Goal: Communication & Community: Answer question/provide support

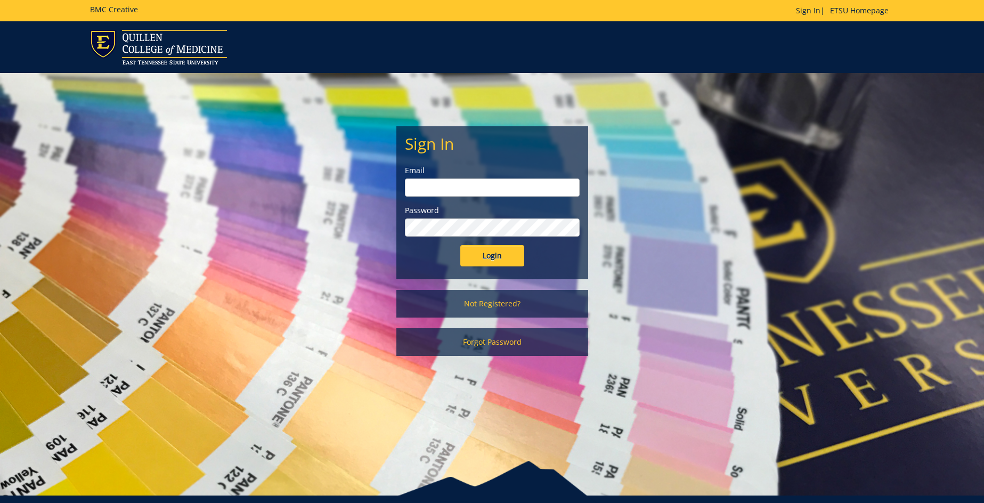
click at [440, 189] on input "email" at bounding box center [492, 187] width 175 height 18
type input "[EMAIL_ADDRESS][DOMAIN_NAME]"
click at [460, 245] on input "Login" at bounding box center [492, 255] width 64 height 21
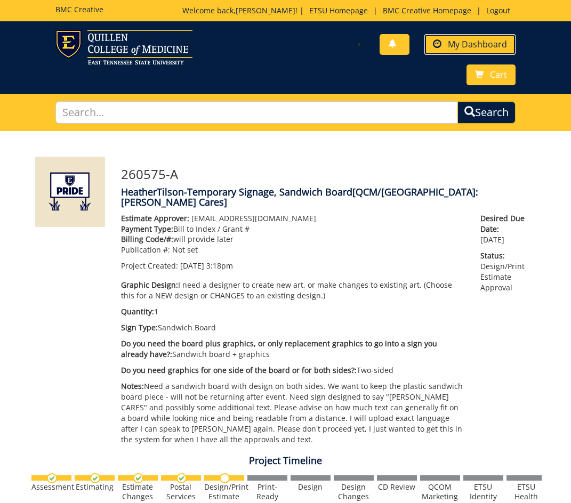
click at [500, 48] on span "My Dashboard" at bounding box center [477, 44] width 59 height 12
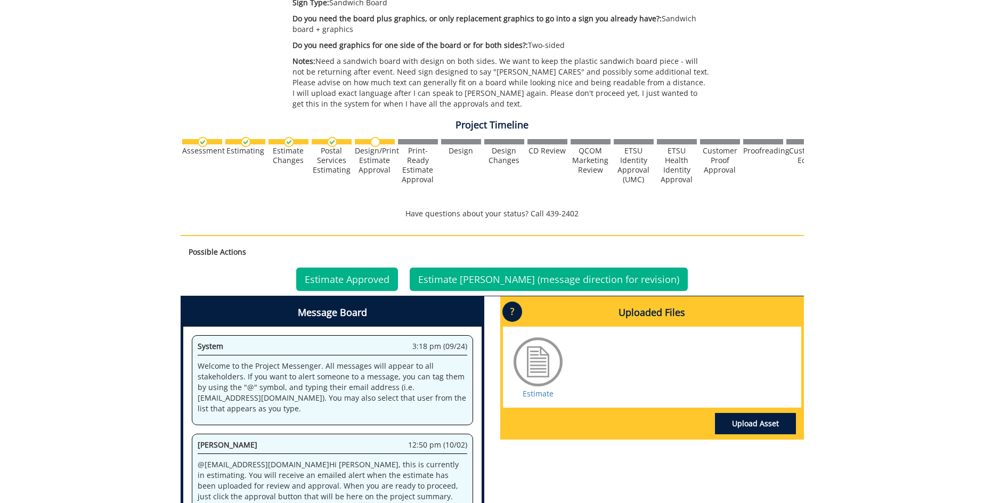
scroll to position [241, 0]
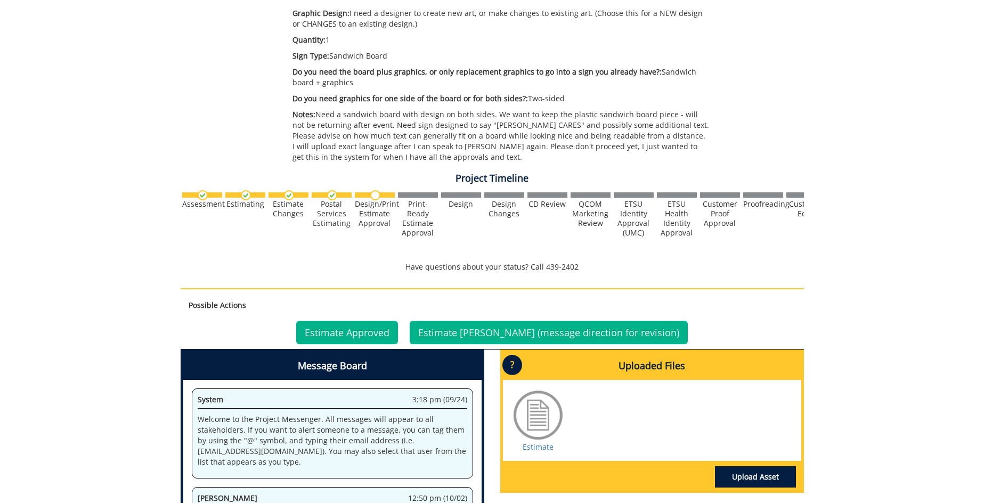
click at [373, 193] on img at bounding box center [375, 195] width 10 height 10
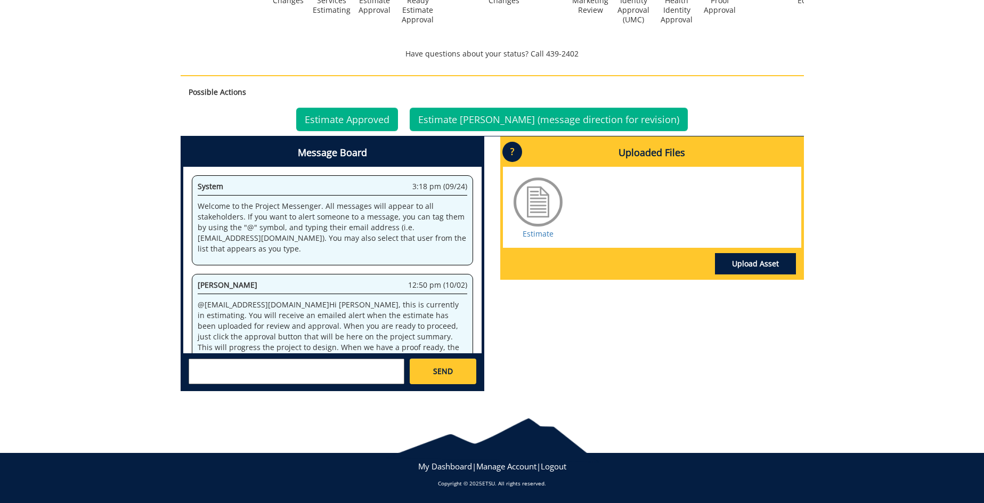
scroll to position [347, 0]
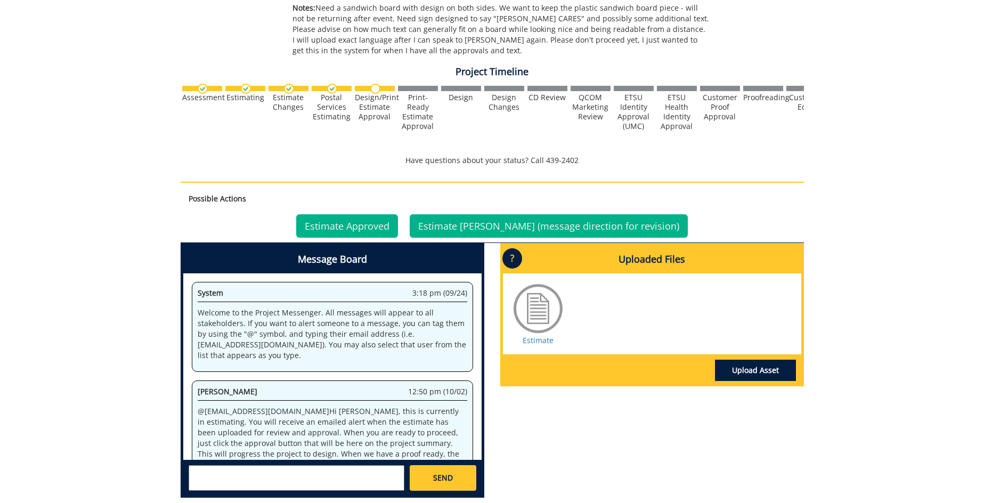
click at [334, 105] on div "Postal Services Estimating" at bounding box center [332, 107] width 40 height 29
click at [280, 93] on div "Estimate Changes" at bounding box center [289, 102] width 40 height 19
click at [244, 94] on img at bounding box center [246, 89] width 10 height 10
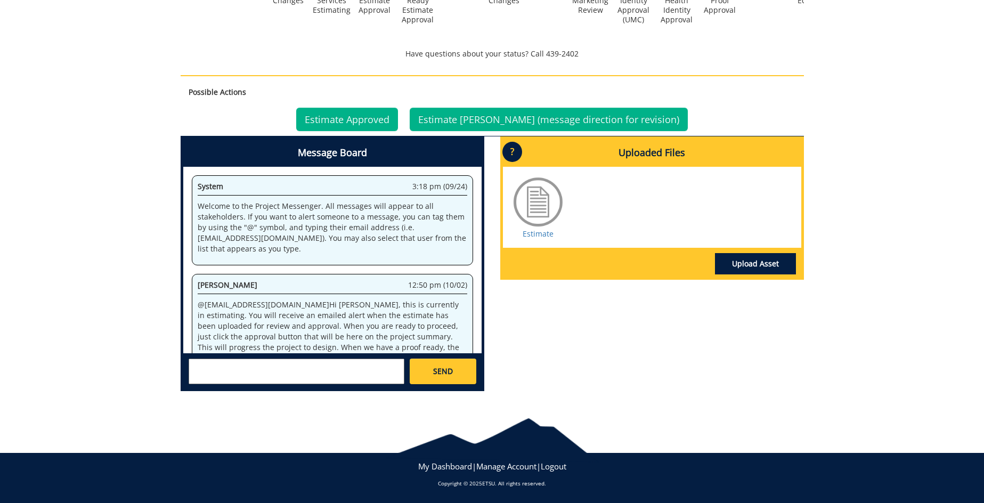
scroll to position [40, 0]
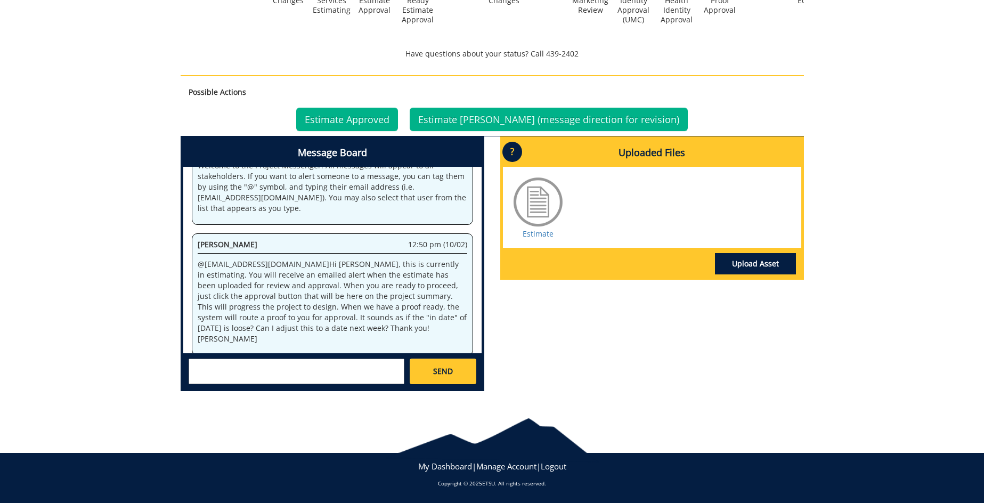
click at [289, 368] on textarea at bounding box center [297, 372] width 216 height 26
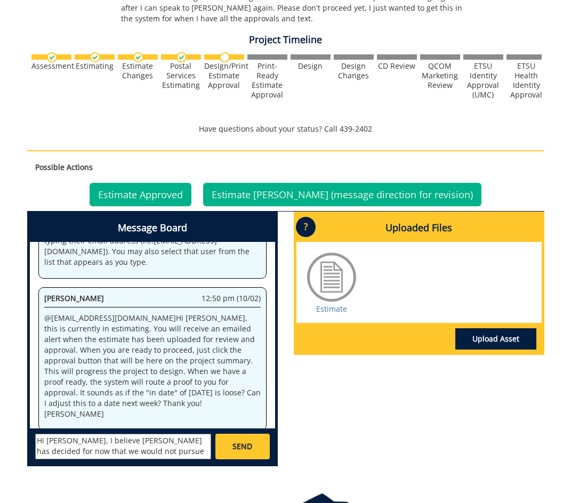
scroll to position [474, 0]
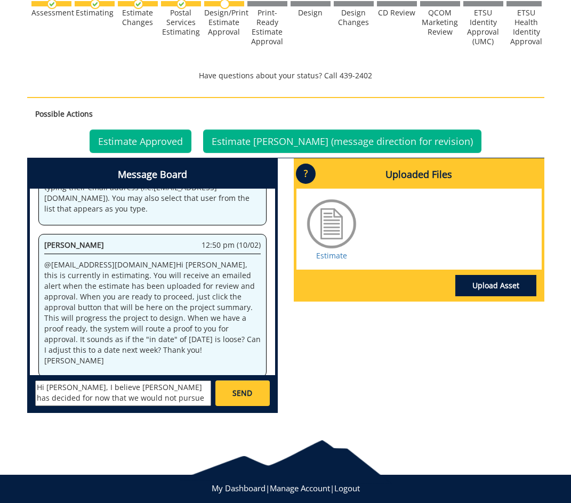
drag, startPoint x: 38, startPoint y: 378, endPoint x: 232, endPoint y: 429, distance: 200.6
click at [232, 429] on body "BMC Creative Welcome back, Heather ! | ETSU Homepage | BMC Creative Homepage | …" at bounding box center [285, 25] width 571 height 998
paste textarea ""Hi Jill, for now Dr. Daniels has decided not to proceed with this project. I t…"
drag, startPoint x: 38, startPoint y: 379, endPoint x: 39, endPoint y: 385, distance: 5.4
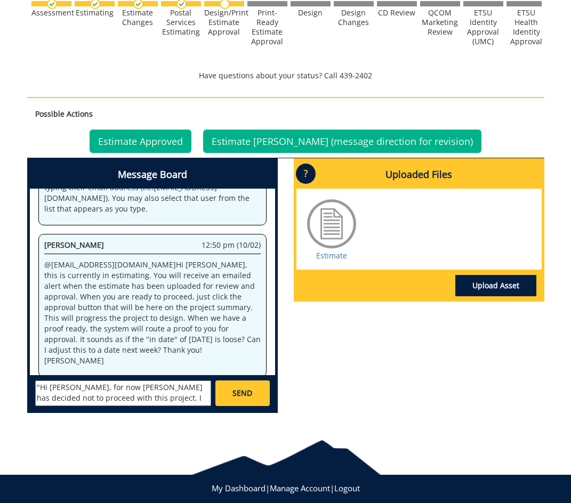
click at [39, 380] on textarea ""Hi Jill, for now Dr. Daniels has decided not to proceed with this project. I t…" at bounding box center [123, 393] width 176 height 26
click at [145, 389] on textarea "Hi [PERSON_NAME], for now [PERSON_NAME] has decided not to proceed with this pr…" at bounding box center [123, 393] width 176 height 26
type textarea "Hi [PERSON_NAME], for now [PERSON_NAME] has decided not to proceed with this pr…"
click at [234, 388] on span "SEND" at bounding box center [242, 393] width 20 height 11
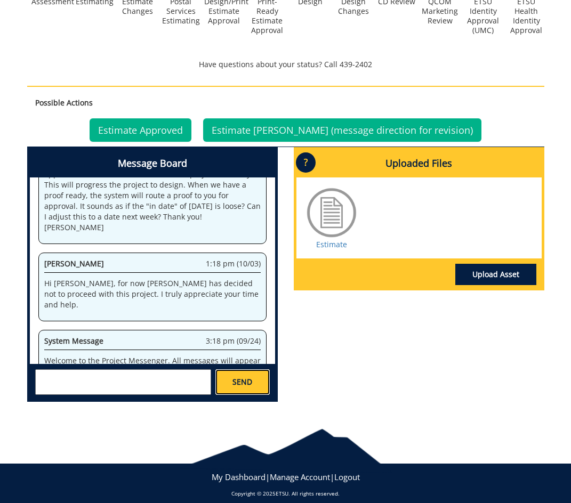
scroll to position [773, 0]
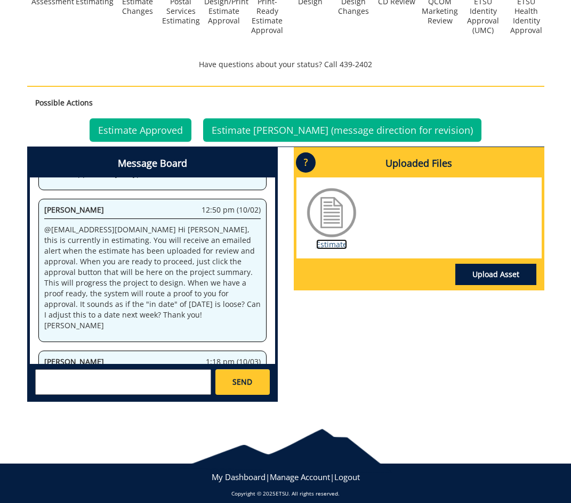
click at [330, 239] on link "Estimate" at bounding box center [331, 244] width 31 height 10
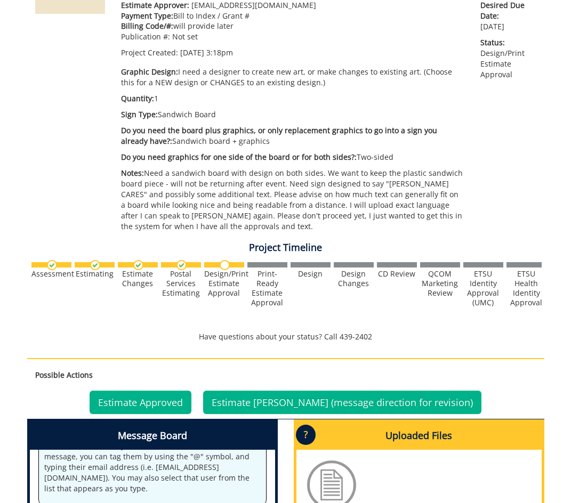
scroll to position [2041, 0]
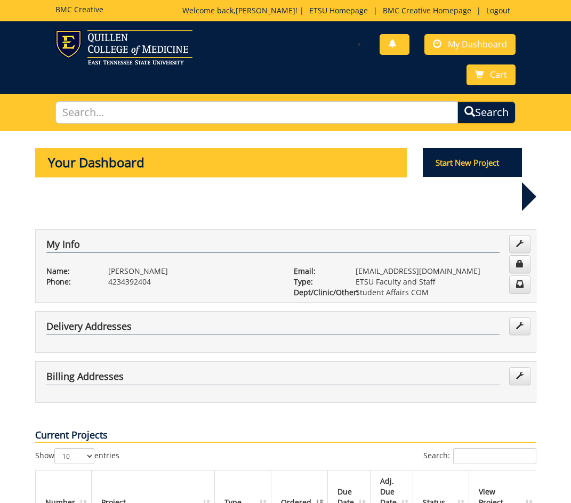
scroll to position [213, 0]
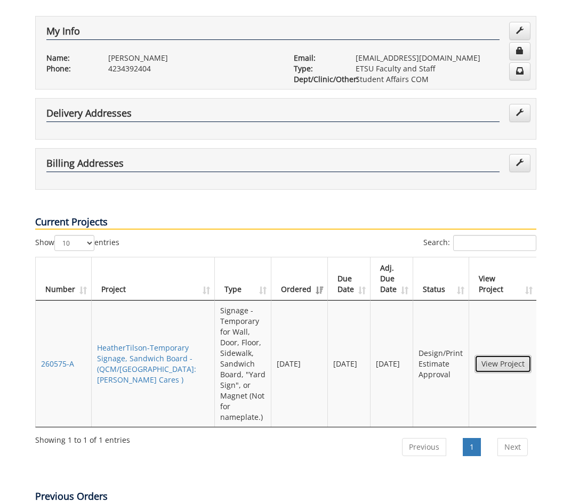
drag, startPoint x: 58, startPoint y: 326, endPoint x: 507, endPoint y: 328, distance: 449.2
click at [507, 355] on link "View Project" at bounding box center [502, 364] width 57 height 18
